Goal: Transaction & Acquisition: Purchase product/service

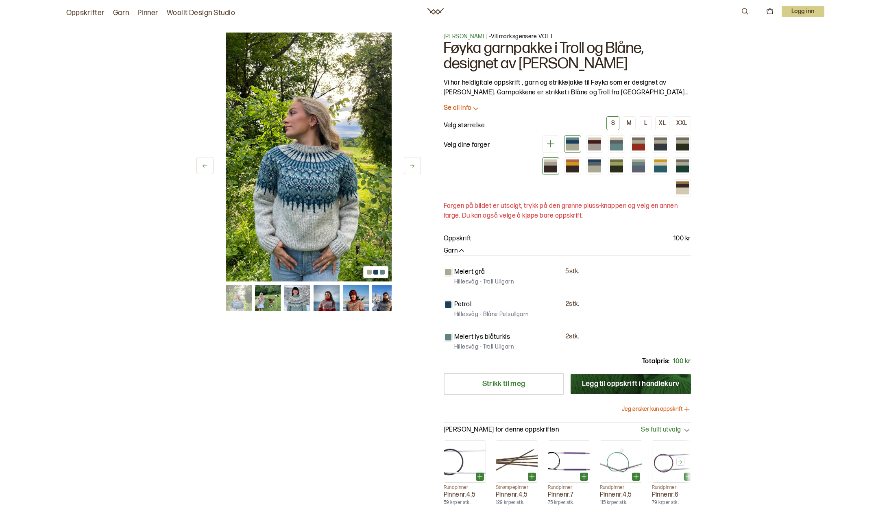
click at [549, 163] on div at bounding box center [550, 163] width 13 height 3
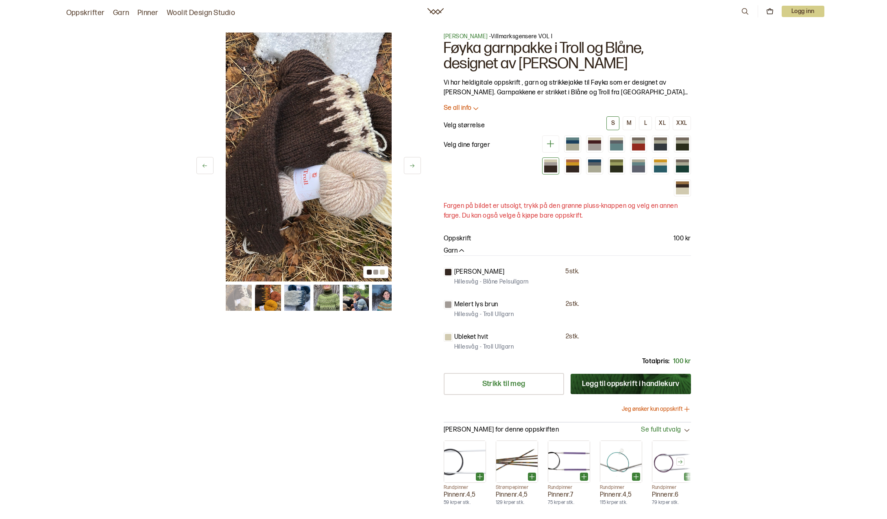
click at [582, 165] on div at bounding box center [613, 165] width 156 height 61
click at [604, 162] on div at bounding box center [613, 165] width 156 height 61
click at [619, 166] on div at bounding box center [616, 169] width 13 height 7
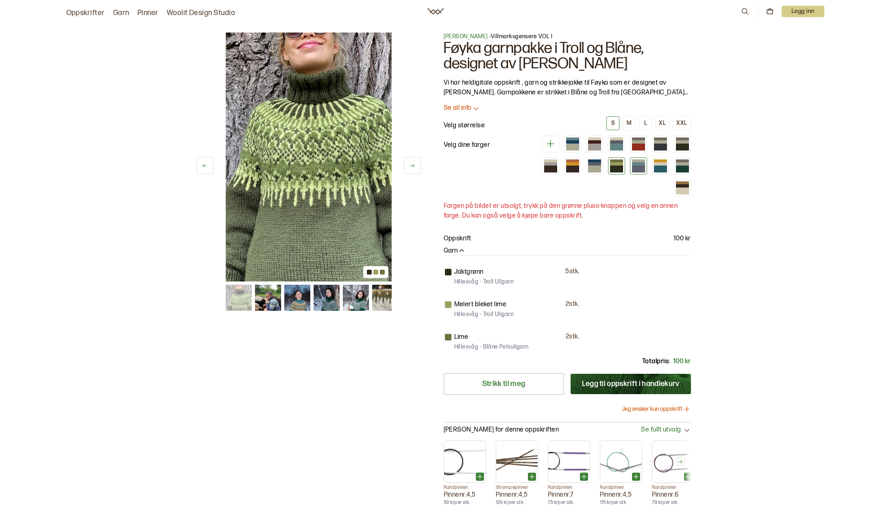
click at [630, 168] on div at bounding box center [638, 165] width 17 height 17
click at [574, 147] on div at bounding box center [572, 147] width 13 height 7
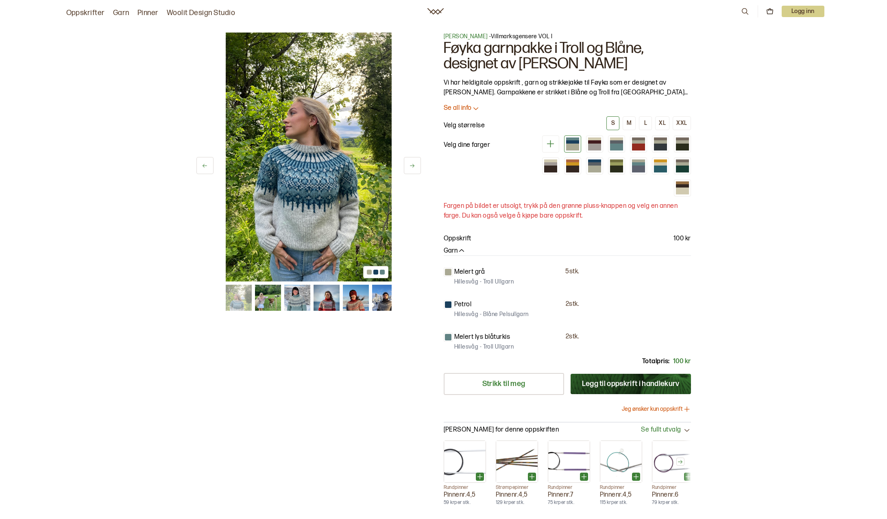
click at [317, 168] on img at bounding box center [309, 157] width 166 height 249
click at [471, 106] on p "Se all info" at bounding box center [458, 108] width 28 height 9
